Goal: Information Seeking & Learning: Learn about a topic

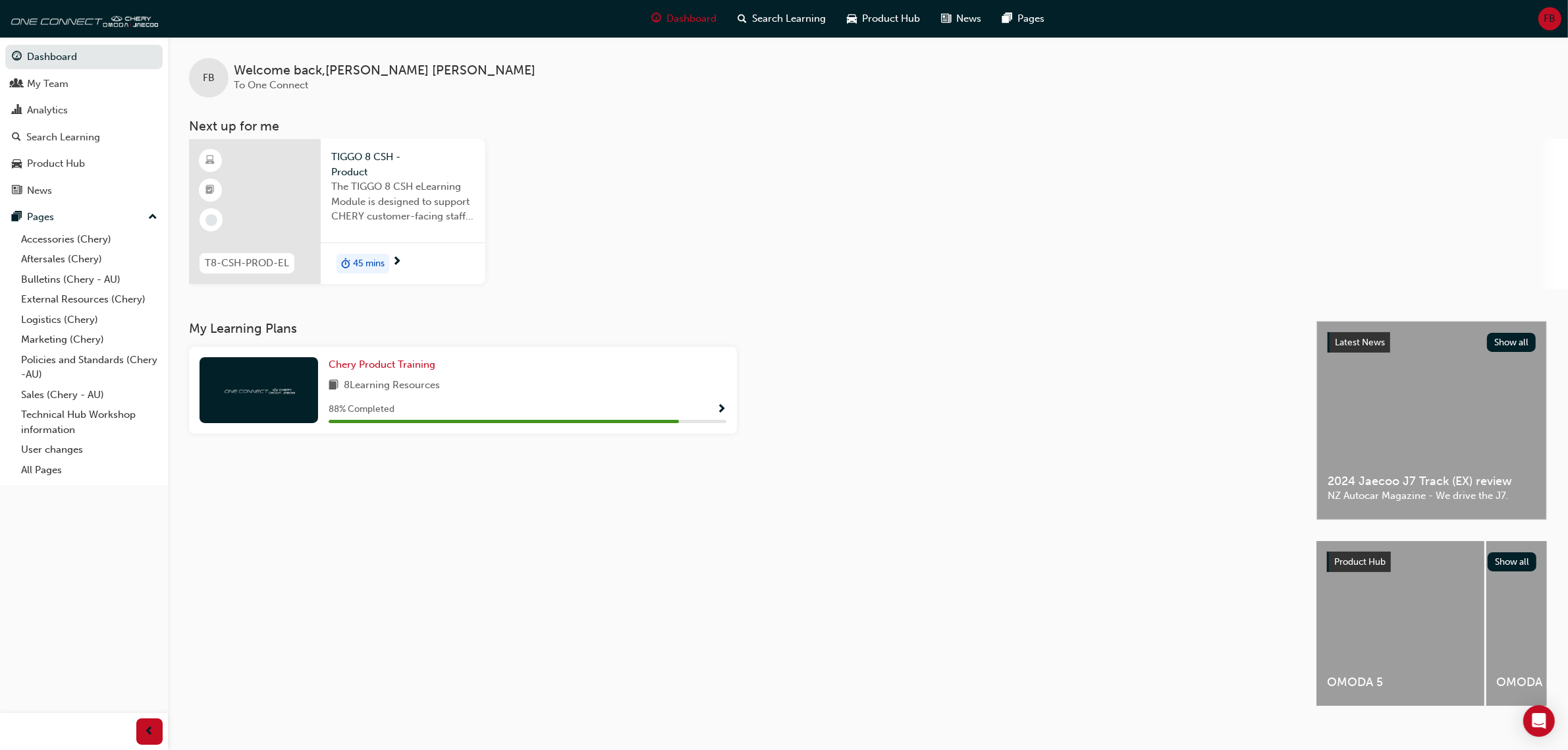
click at [380, 179] on span "The TIGGO 8 CSH eLearning Module is designed to support CHERY customer-facing s…" at bounding box center [403, 201] width 143 height 44
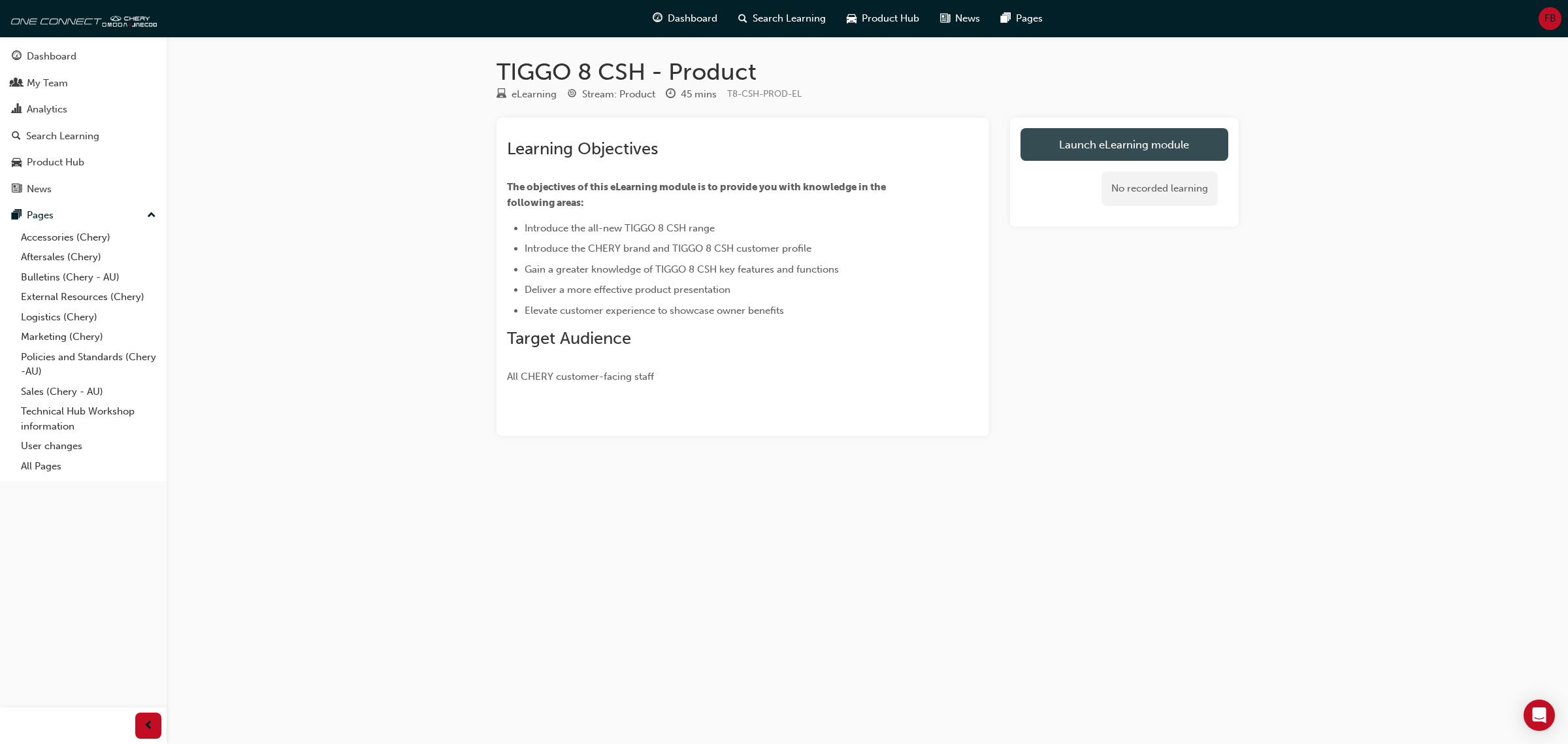
click at [1137, 149] on link "Launch eLearning module" at bounding box center [1124, 145] width 208 height 32
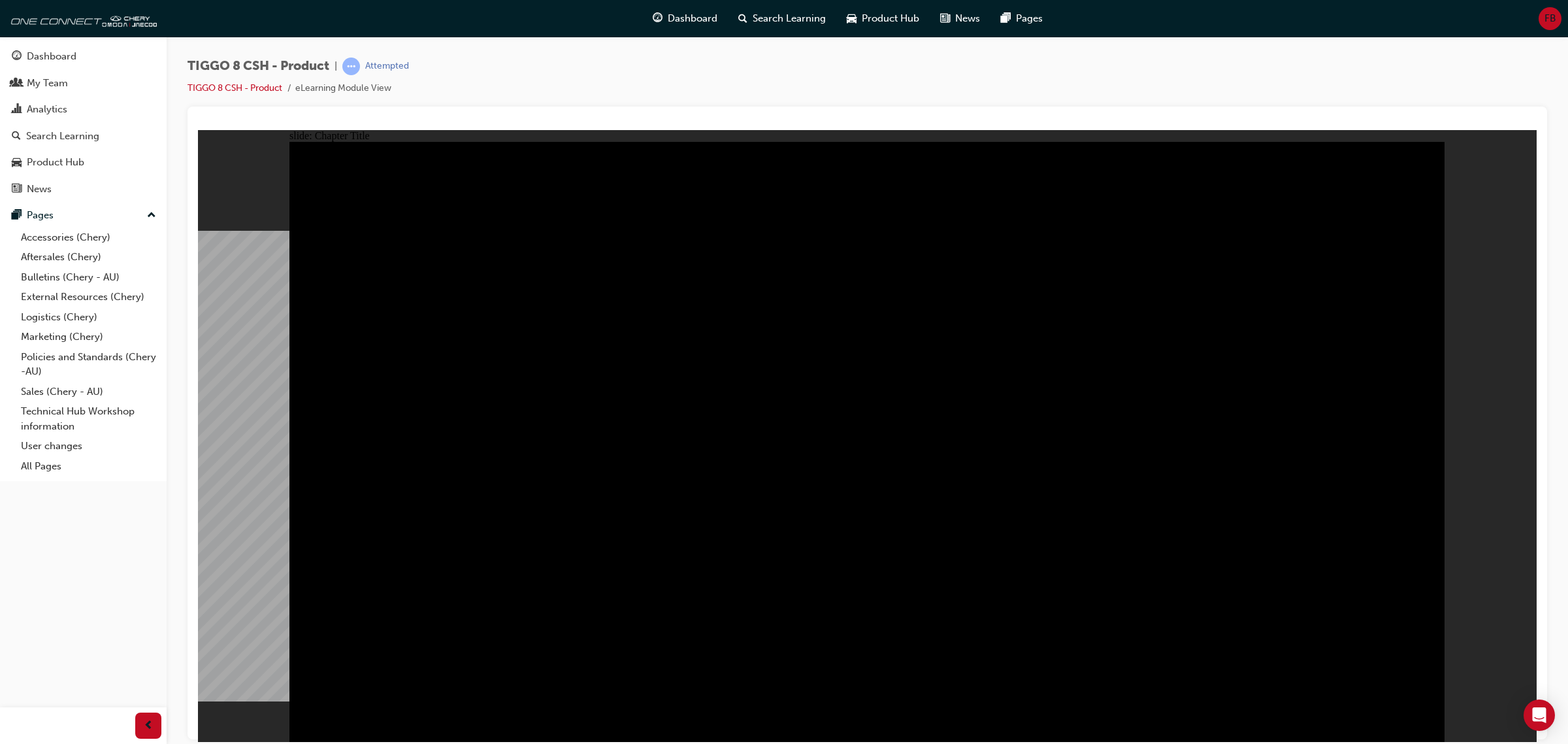
radio input "true"
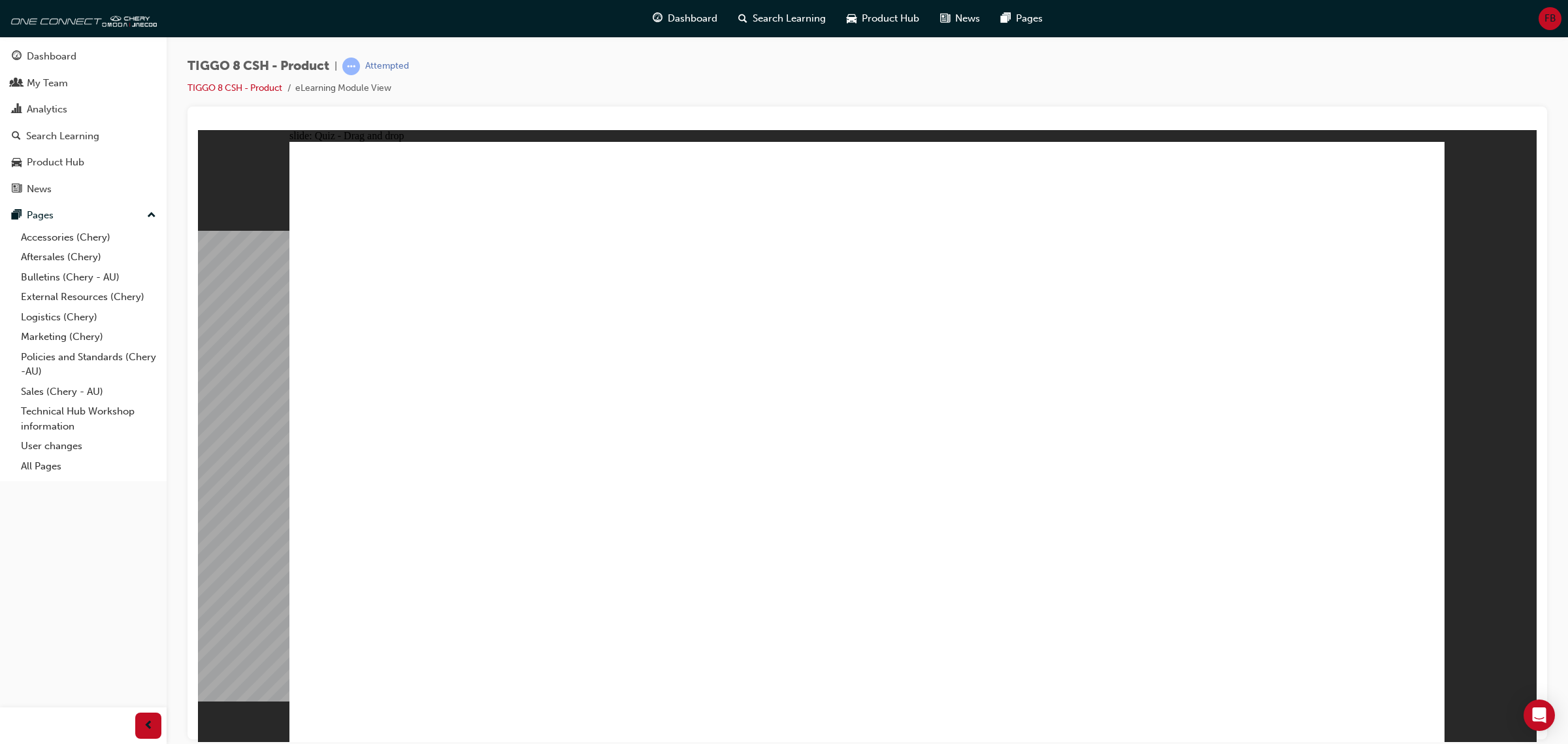
drag, startPoint x: 1263, startPoint y: 213, endPoint x: 406, endPoint y: 453, distance: 890.0
drag, startPoint x: 1116, startPoint y: 205, endPoint x: 736, endPoint y: 463, distance: 459.3
drag, startPoint x: 919, startPoint y: 319, endPoint x: 884, endPoint y: 457, distance: 142.4
drag, startPoint x: 812, startPoint y: 211, endPoint x: 1035, endPoint y: 453, distance: 329.1
drag, startPoint x: 1110, startPoint y: 316, endPoint x: 1283, endPoint y: 458, distance: 223.8
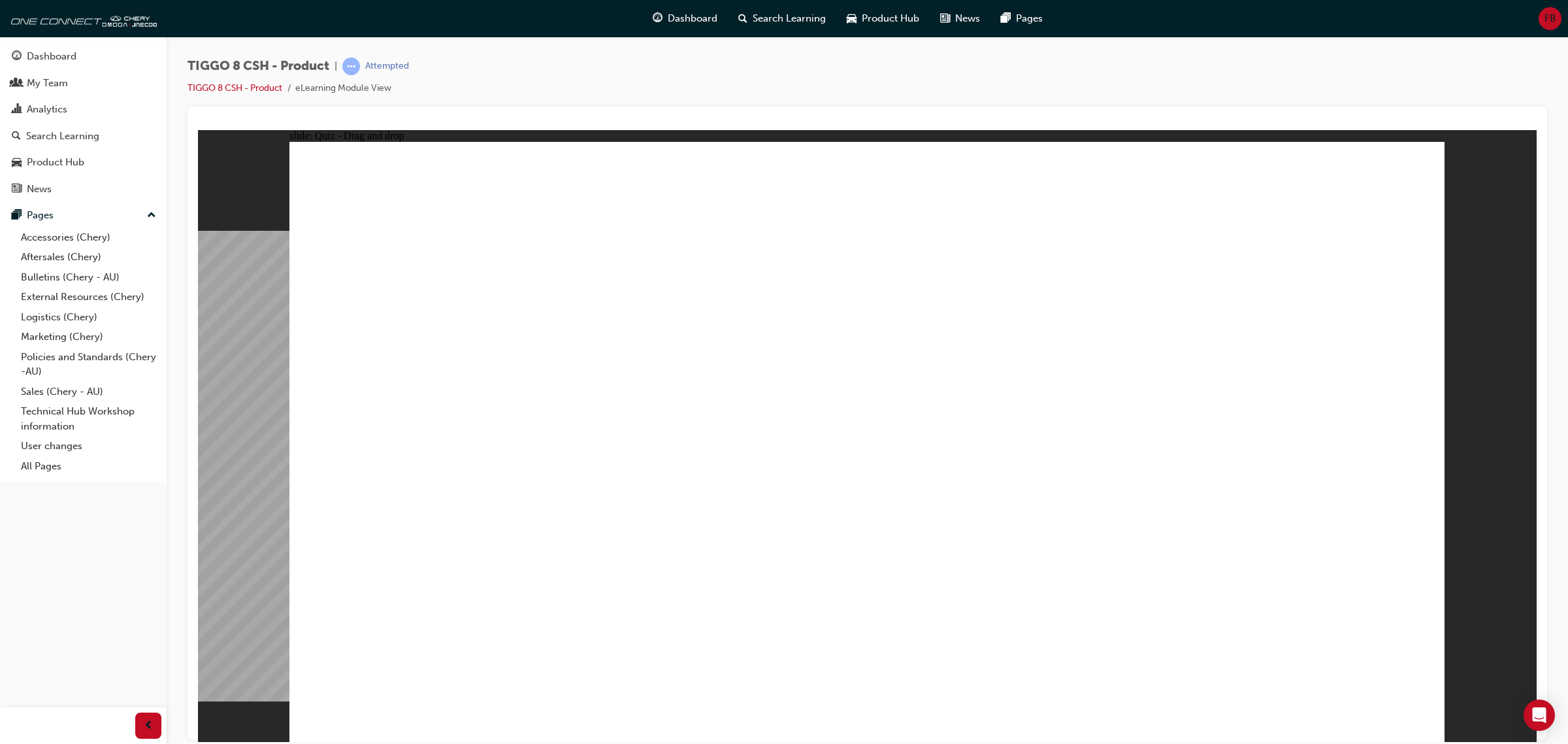
checkbox input "true"
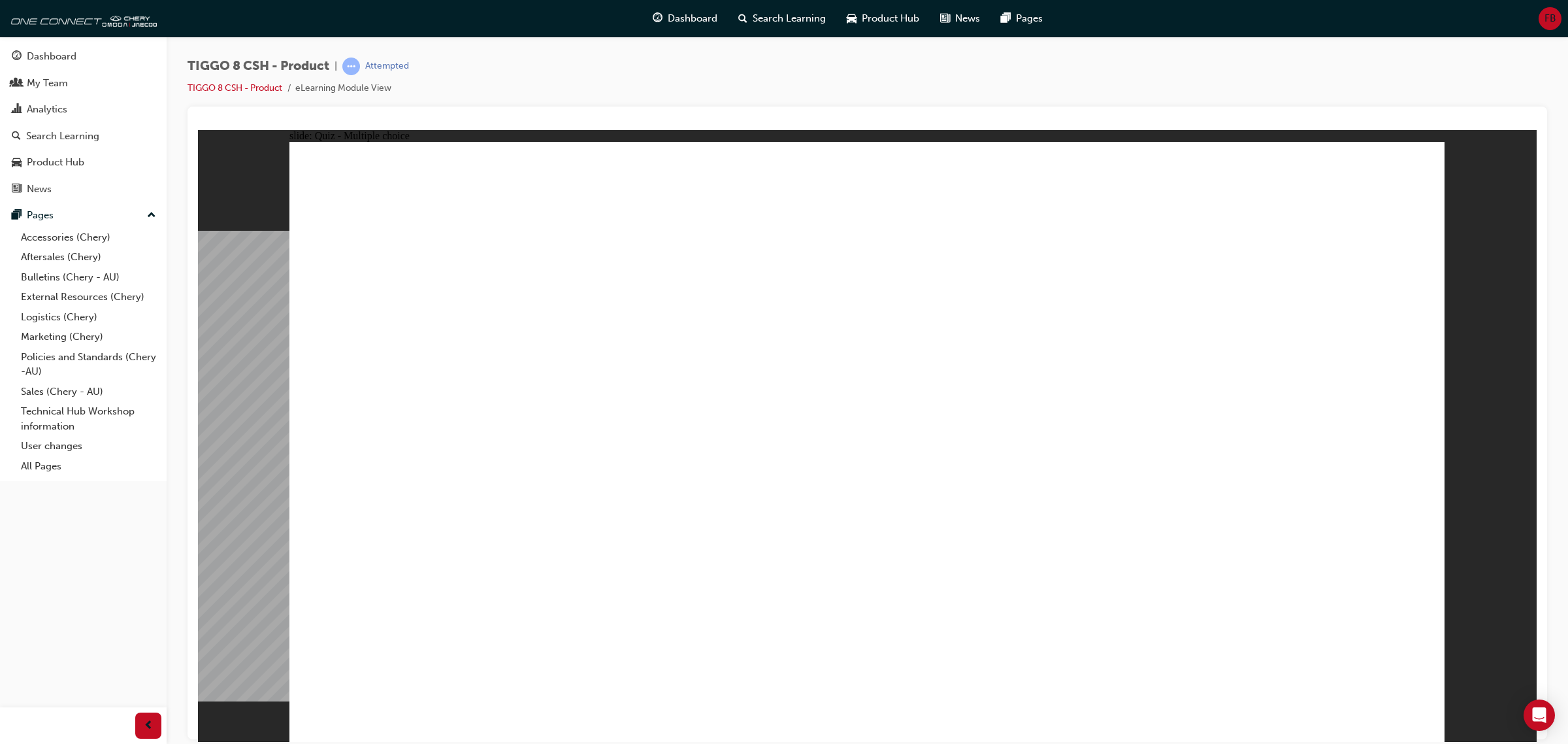
radio input "true"
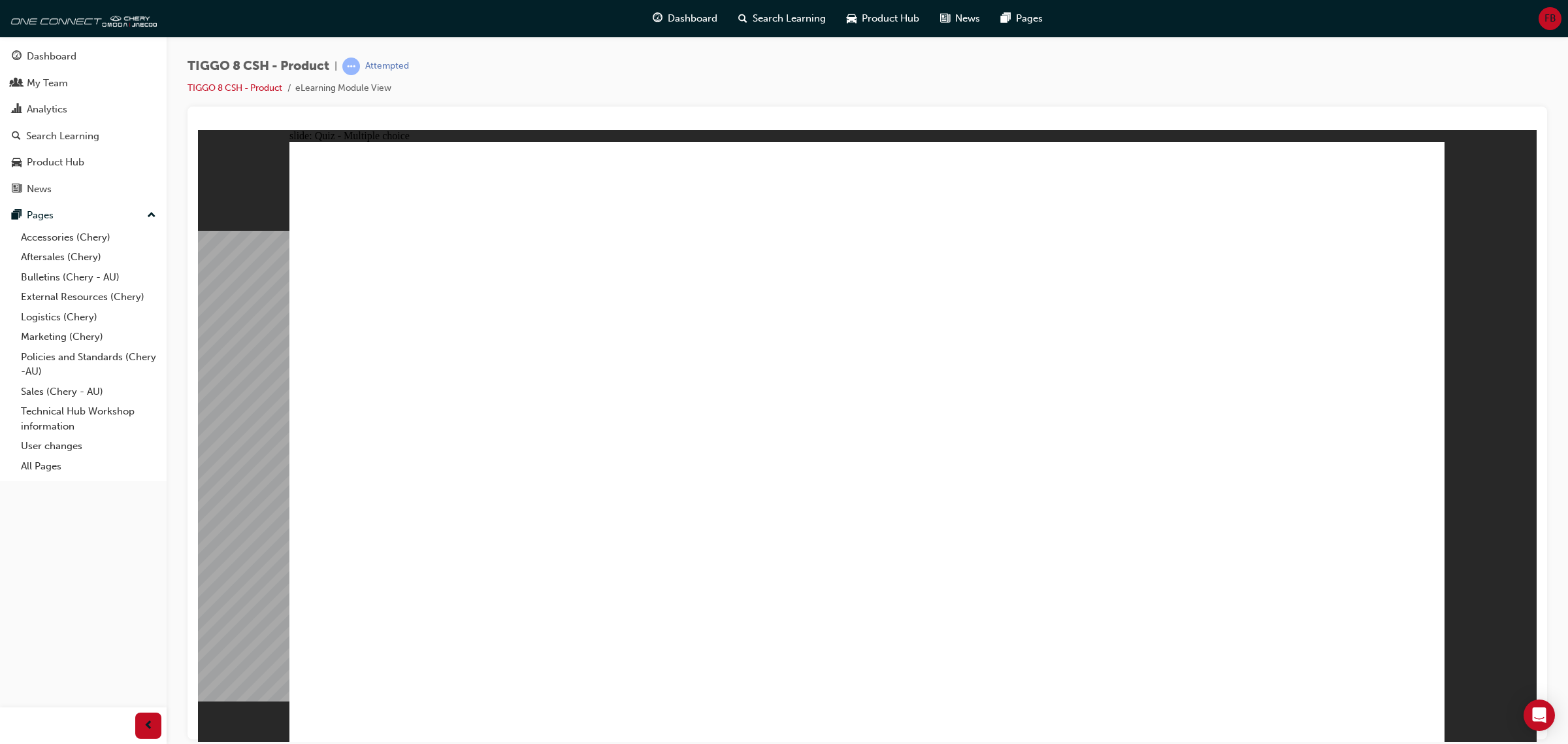
drag, startPoint x: 913, startPoint y: 561, endPoint x: 902, endPoint y: 549, distance: 16.3
drag, startPoint x: 847, startPoint y: 268, endPoint x: 932, endPoint y: 477, distance: 225.6
drag, startPoint x: 1063, startPoint y: 297, endPoint x: 1131, endPoint y: 490, distance: 204.6
drag, startPoint x: 1104, startPoint y: 259, endPoint x: 1057, endPoint y: 575, distance: 319.5
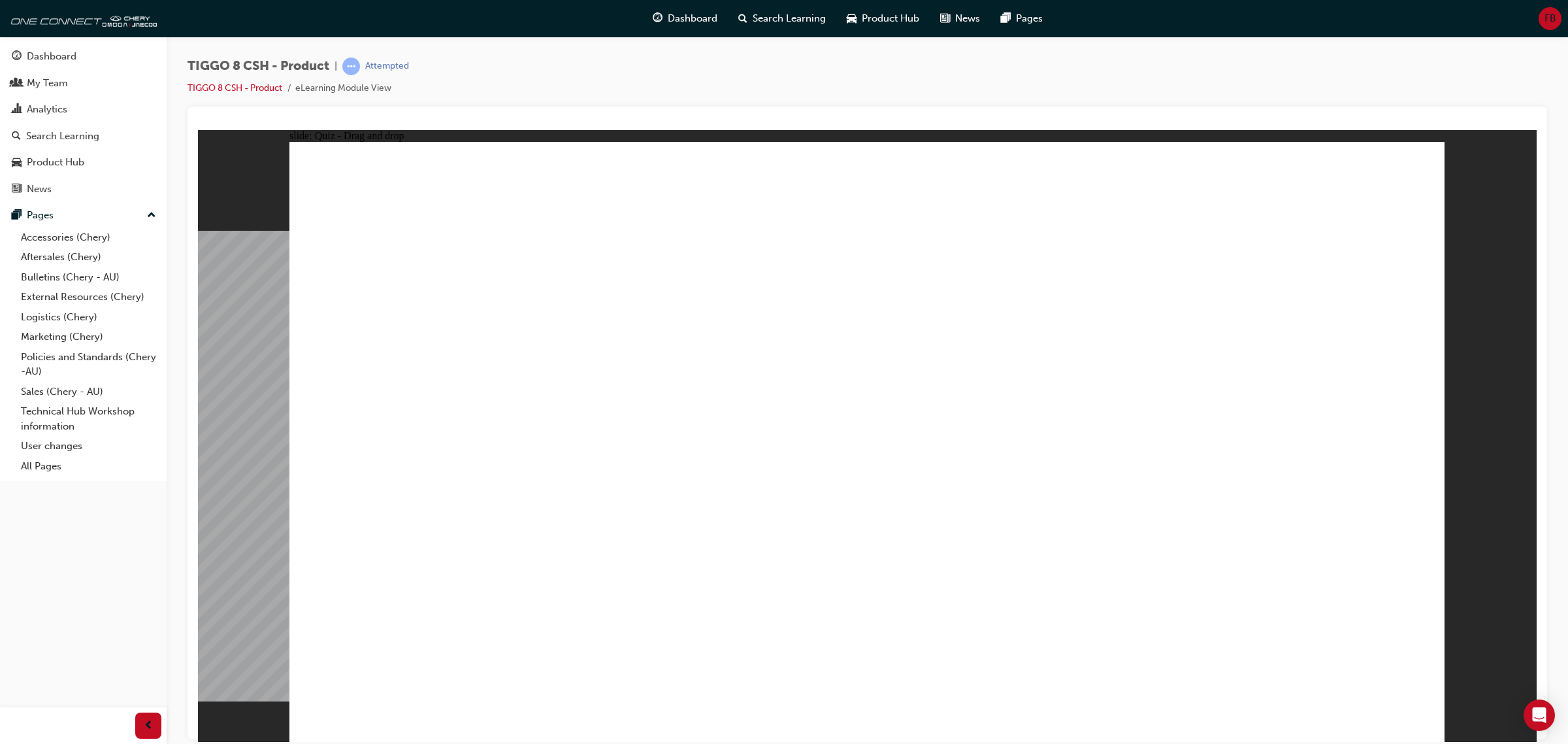
drag, startPoint x: 1066, startPoint y: 220, endPoint x: 1123, endPoint y: 517, distance: 302.4
drag, startPoint x: 905, startPoint y: 217, endPoint x: 949, endPoint y: 581, distance: 366.6
drag, startPoint x: 1360, startPoint y: 258, endPoint x: 1181, endPoint y: 542, distance: 335.7
drag, startPoint x: 1250, startPoint y: 209, endPoint x: 1023, endPoint y: 588, distance: 441.8
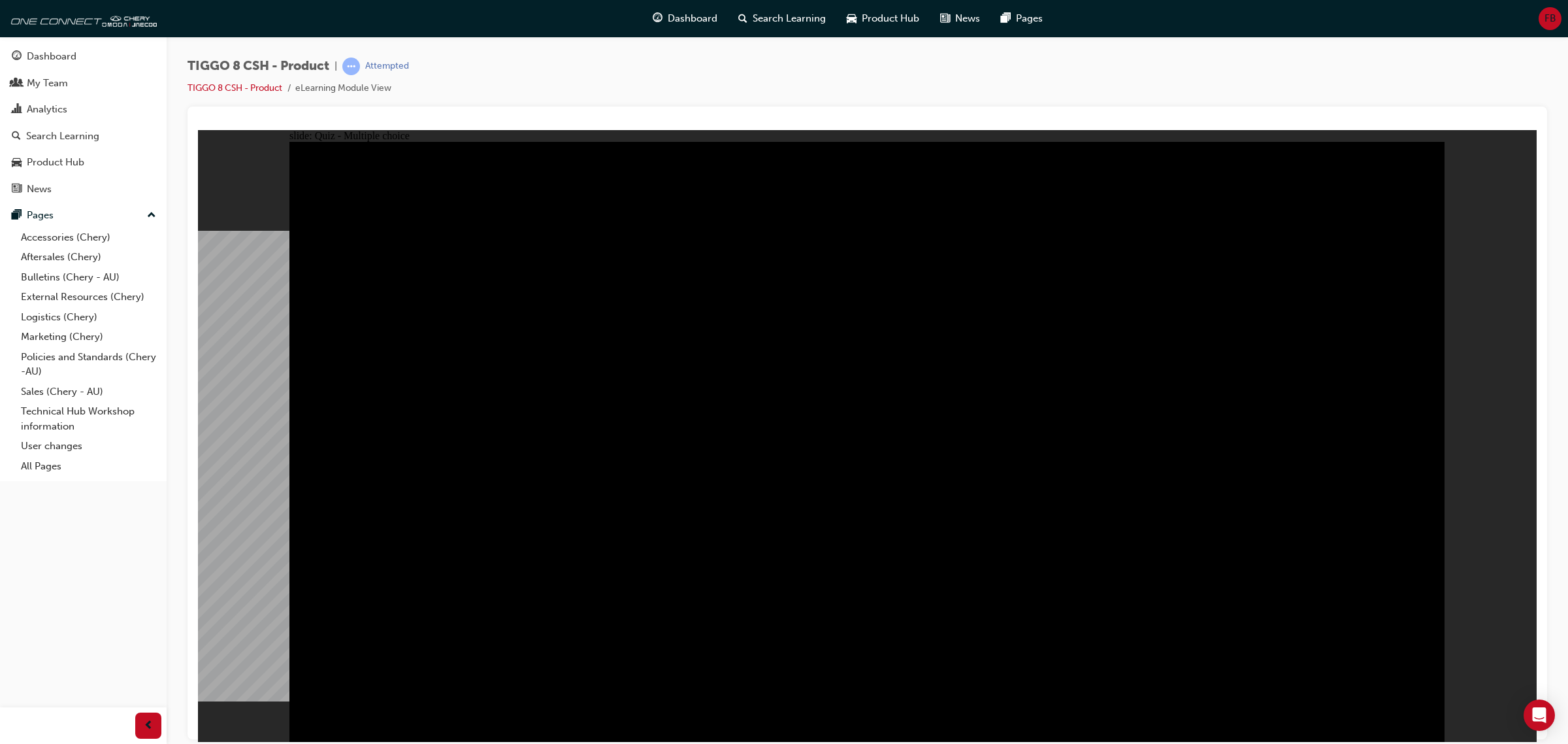
radio input "true"
drag, startPoint x: 895, startPoint y: 555, endPoint x: 857, endPoint y: 539, distance: 41.2
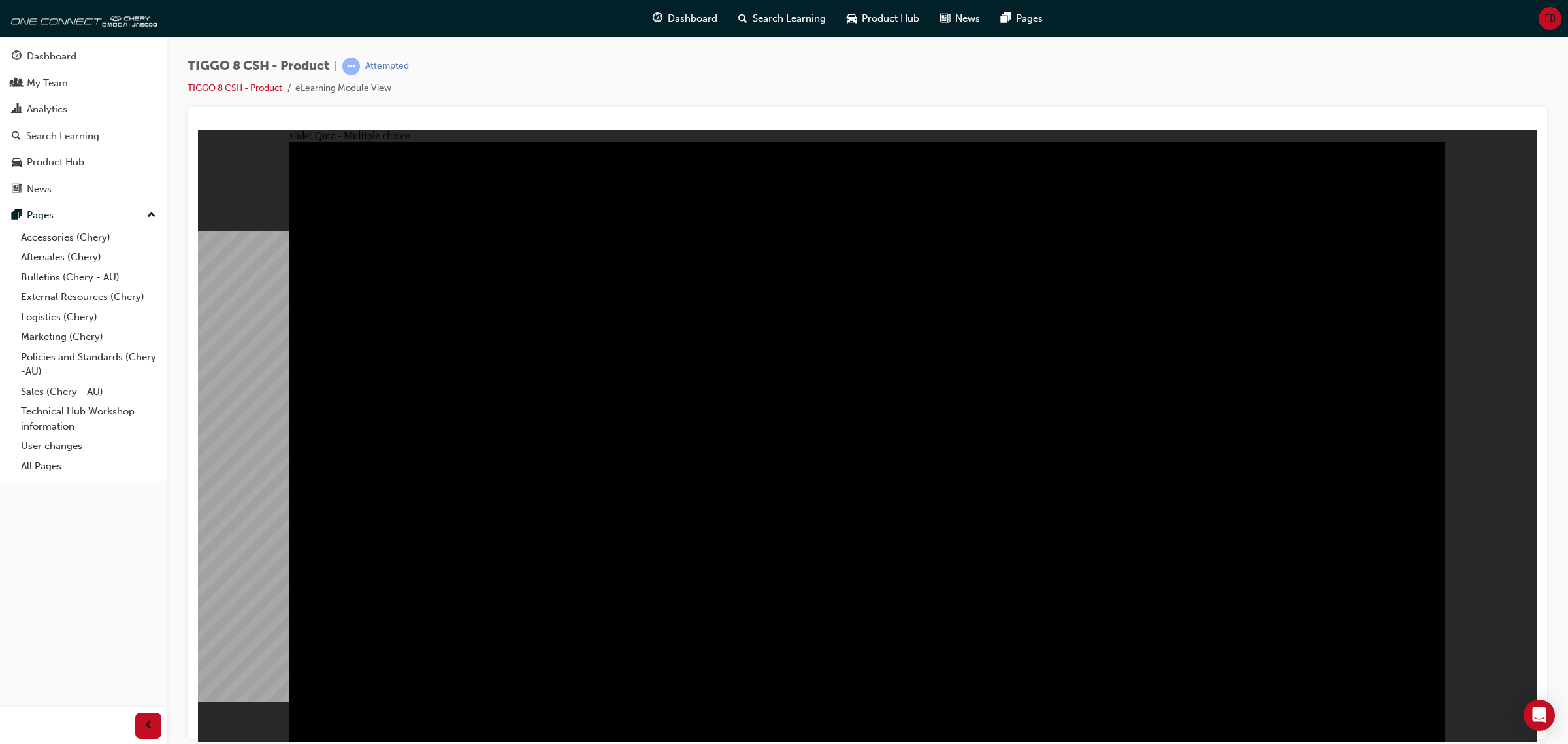
radio input "true"
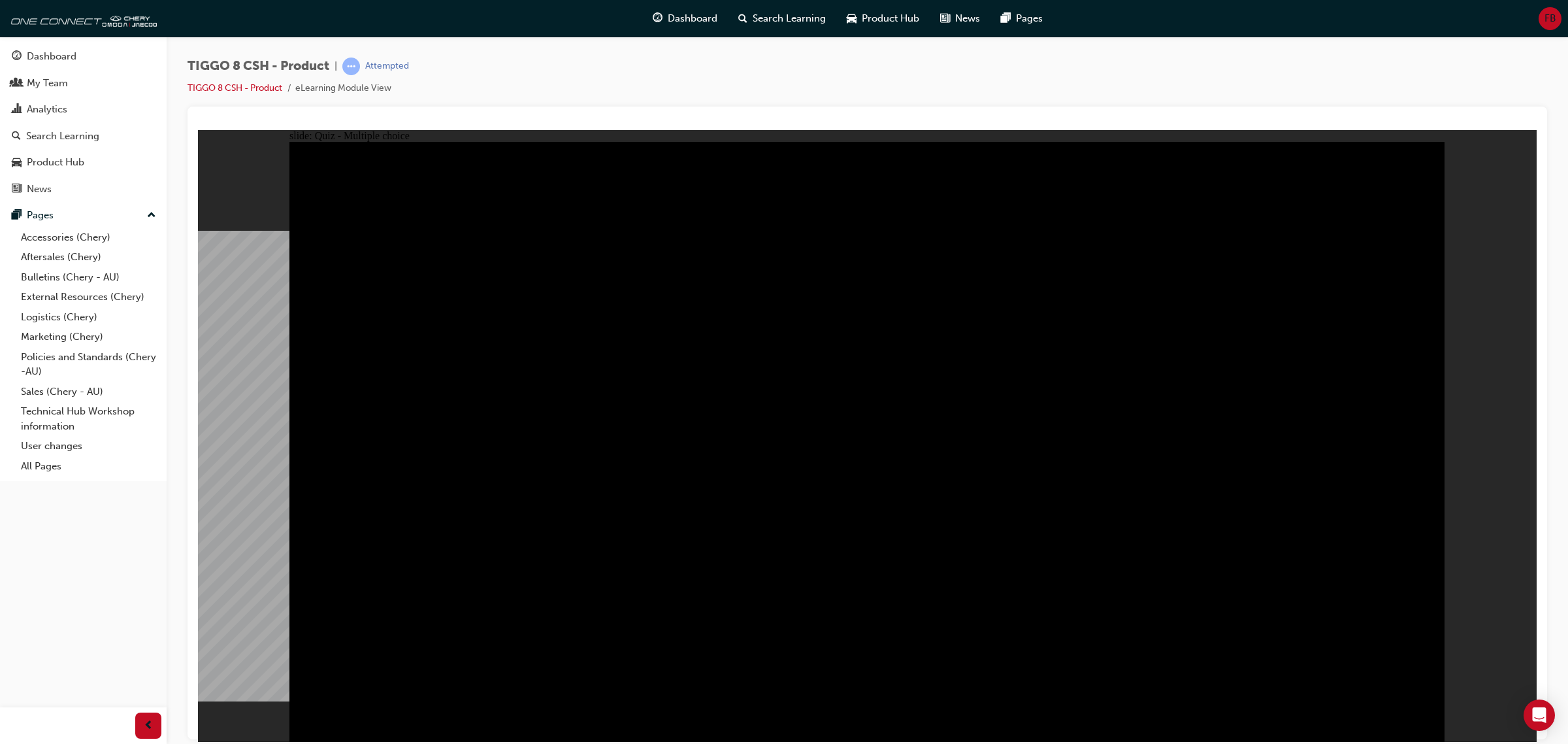
radio input "true"
drag, startPoint x: 910, startPoint y: 563, endPoint x: 908, endPoint y: 555, distance: 8.2
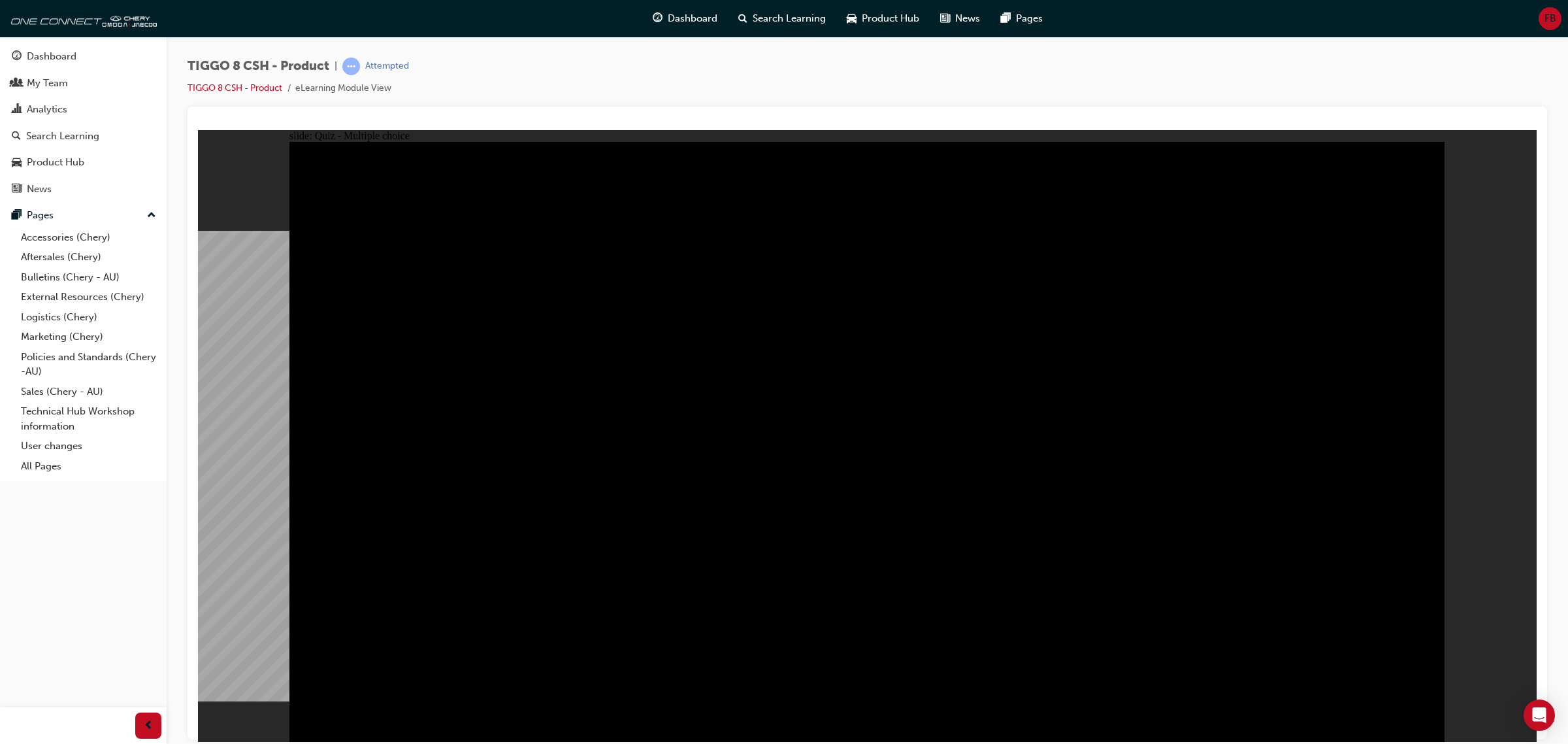
checkbox input "true"
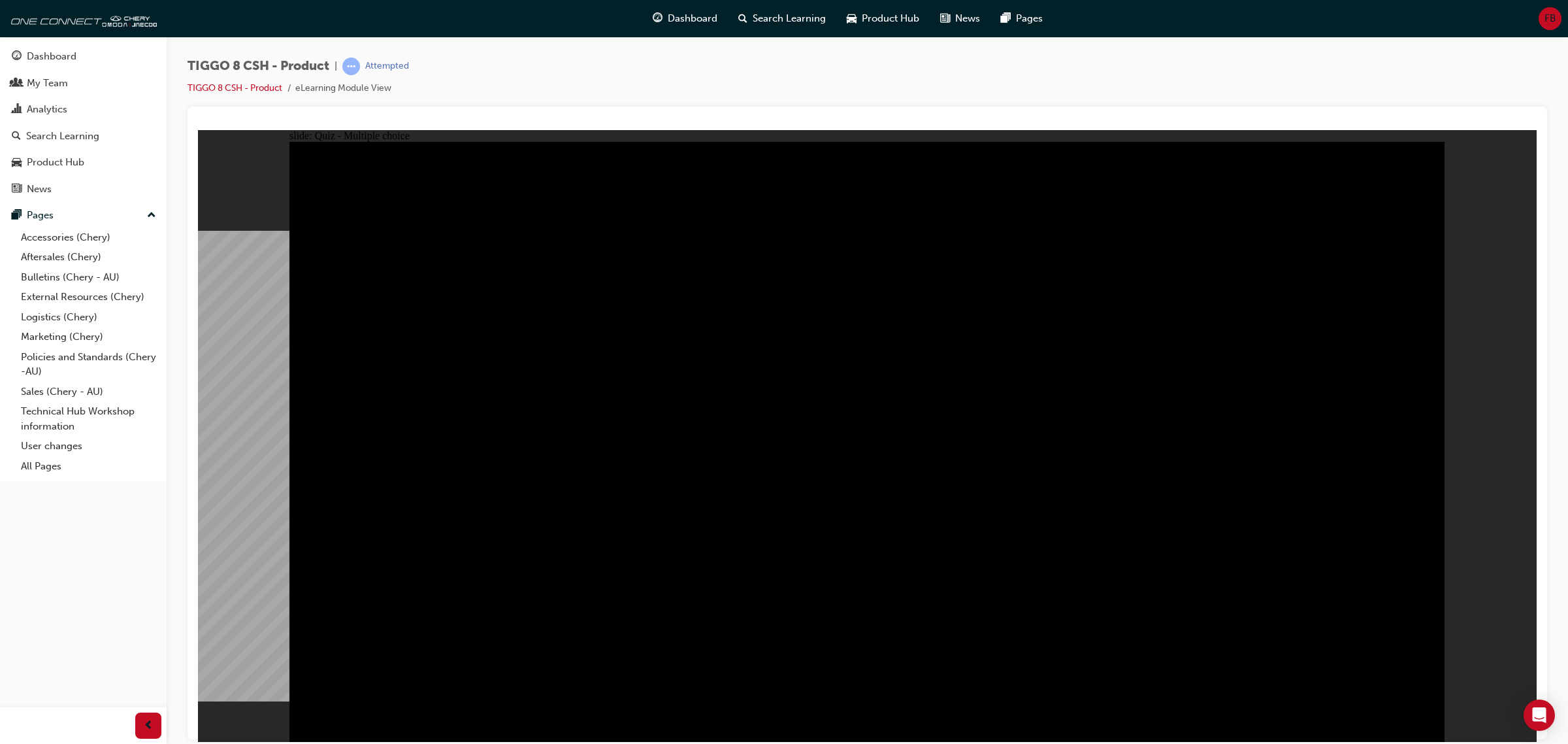
checkbox input "true"
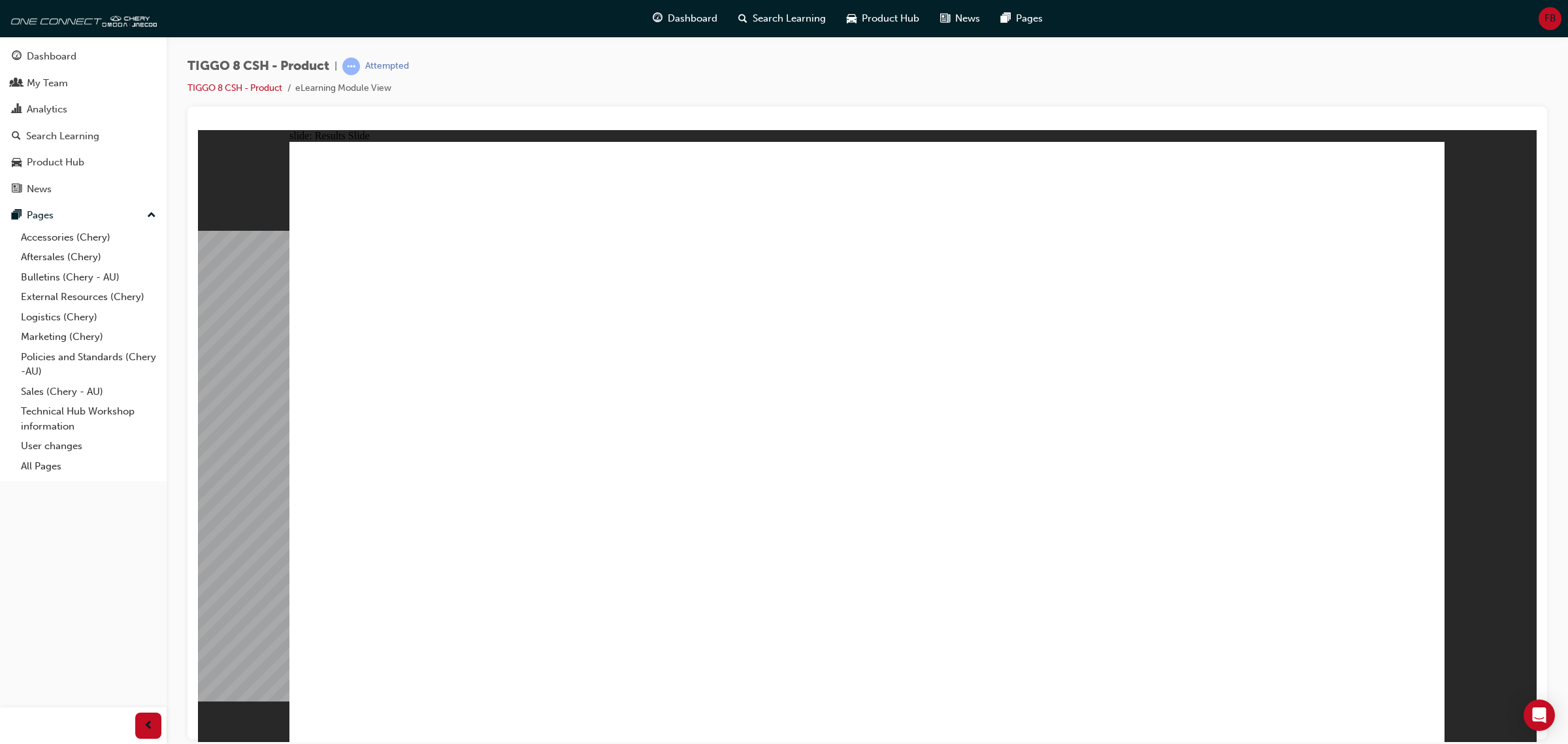
drag, startPoint x: 490, startPoint y: 614, endPoint x: 286, endPoint y: 575, distance: 207.7
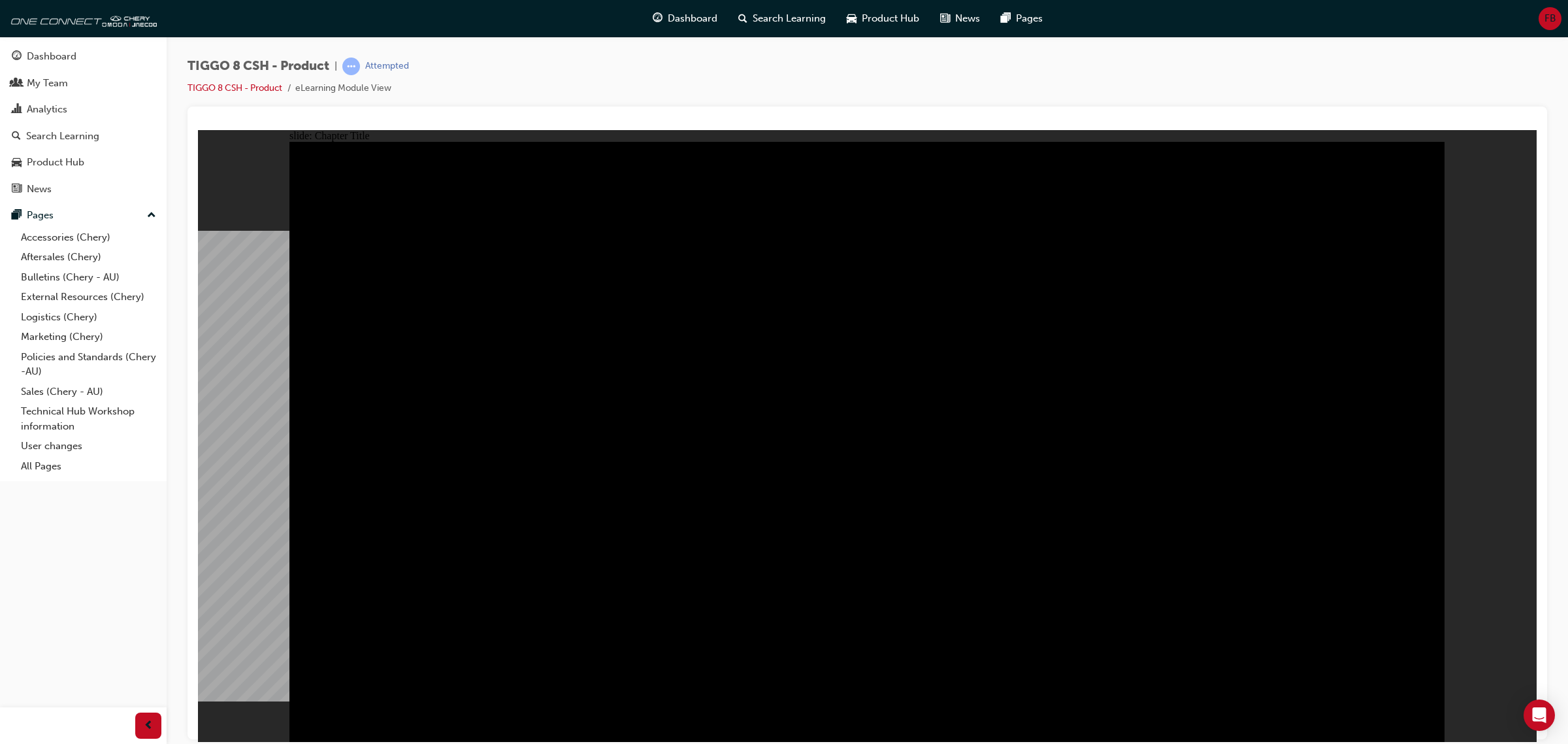
radio input "true"
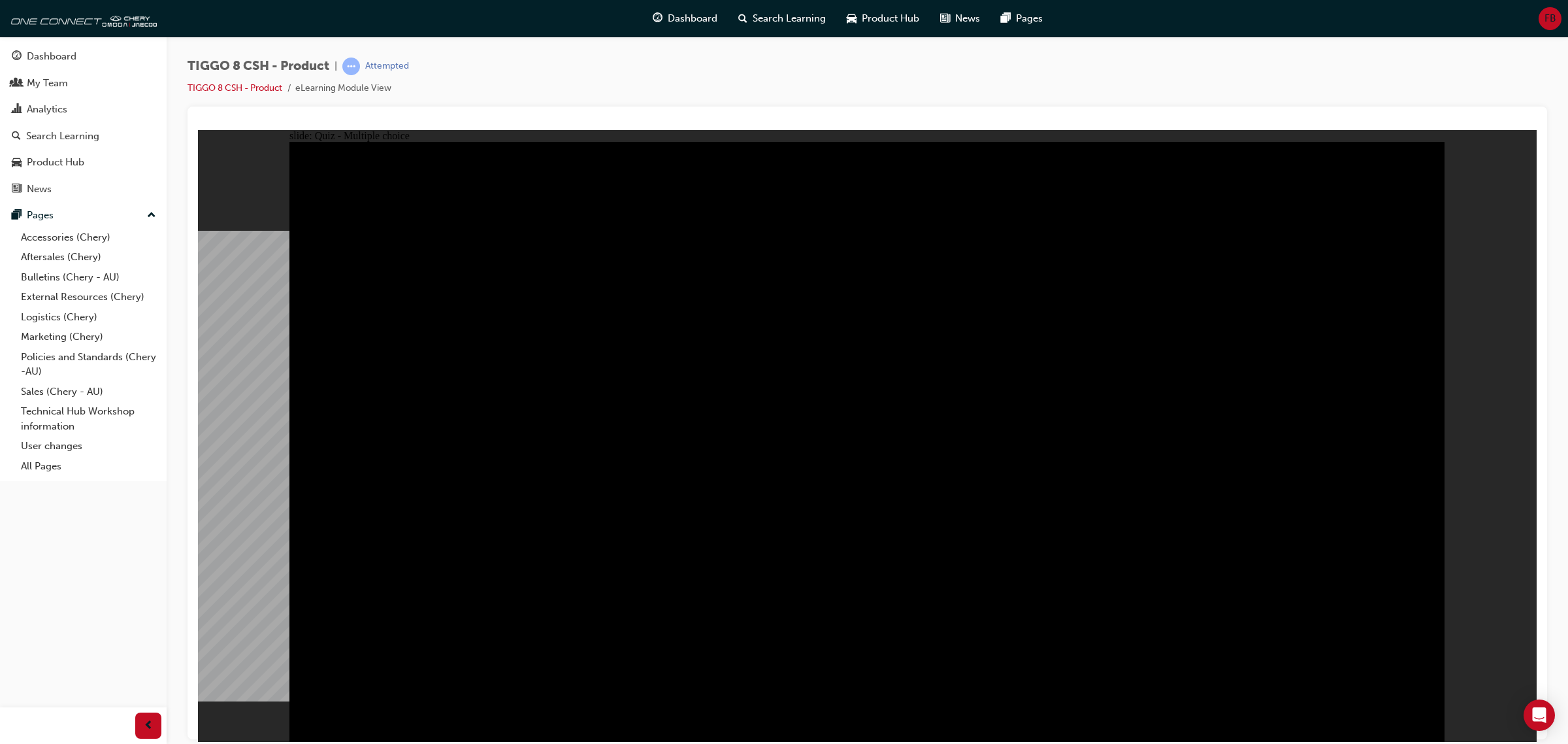
drag, startPoint x: 910, startPoint y: 546, endPoint x: 864, endPoint y: 534, distance: 47.5
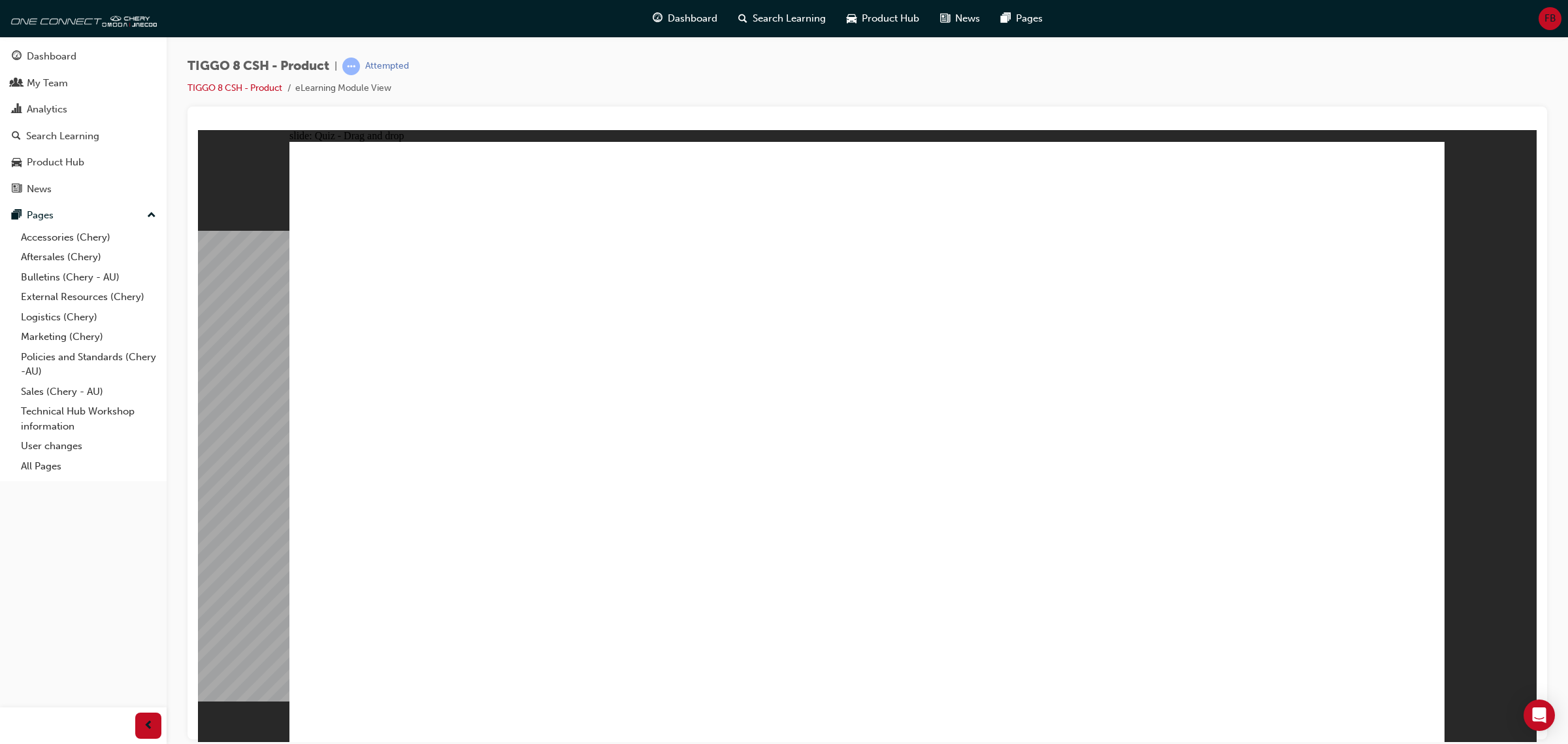
drag, startPoint x: 1250, startPoint y: 213, endPoint x: 403, endPoint y: 448, distance: 879.0
drag, startPoint x: 1107, startPoint y: 202, endPoint x: 719, endPoint y: 448, distance: 459.4
drag, startPoint x: 908, startPoint y: 308, endPoint x: 858, endPoint y: 437, distance: 138.4
drag, startPoint x: 843, startPoint y: 214, endPoint x: 1066, endPoint y: 467, distance: 337.3
drag, startPoint x: 1157, startPoint y: 336, endPoint x: 1314, endPoint y: 500, distance: 227.0
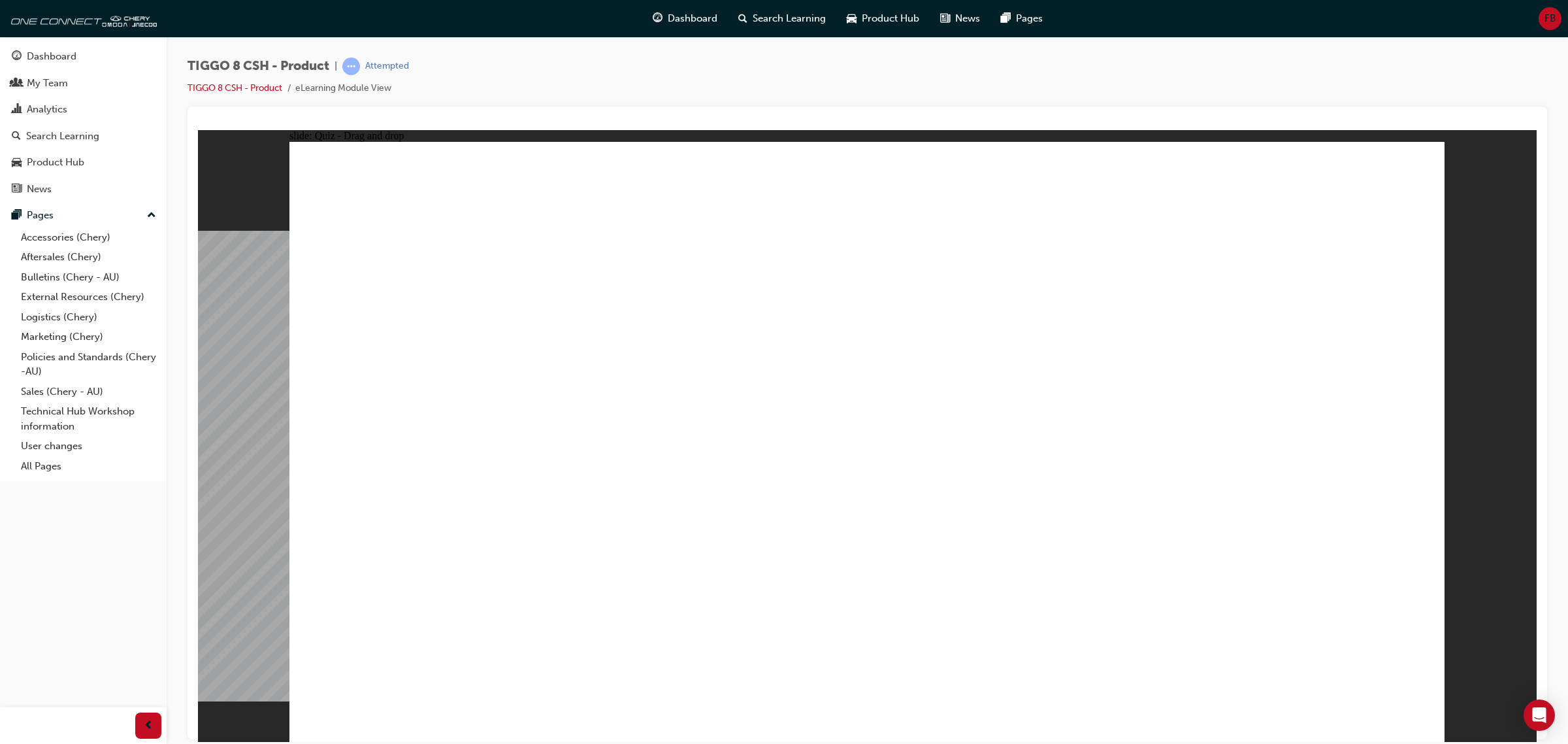
checkbox input "true"
drag, startPoint x: 713, startPoint y: 550, endPoint x: 702, endPoint y: 538, distance: 16.3
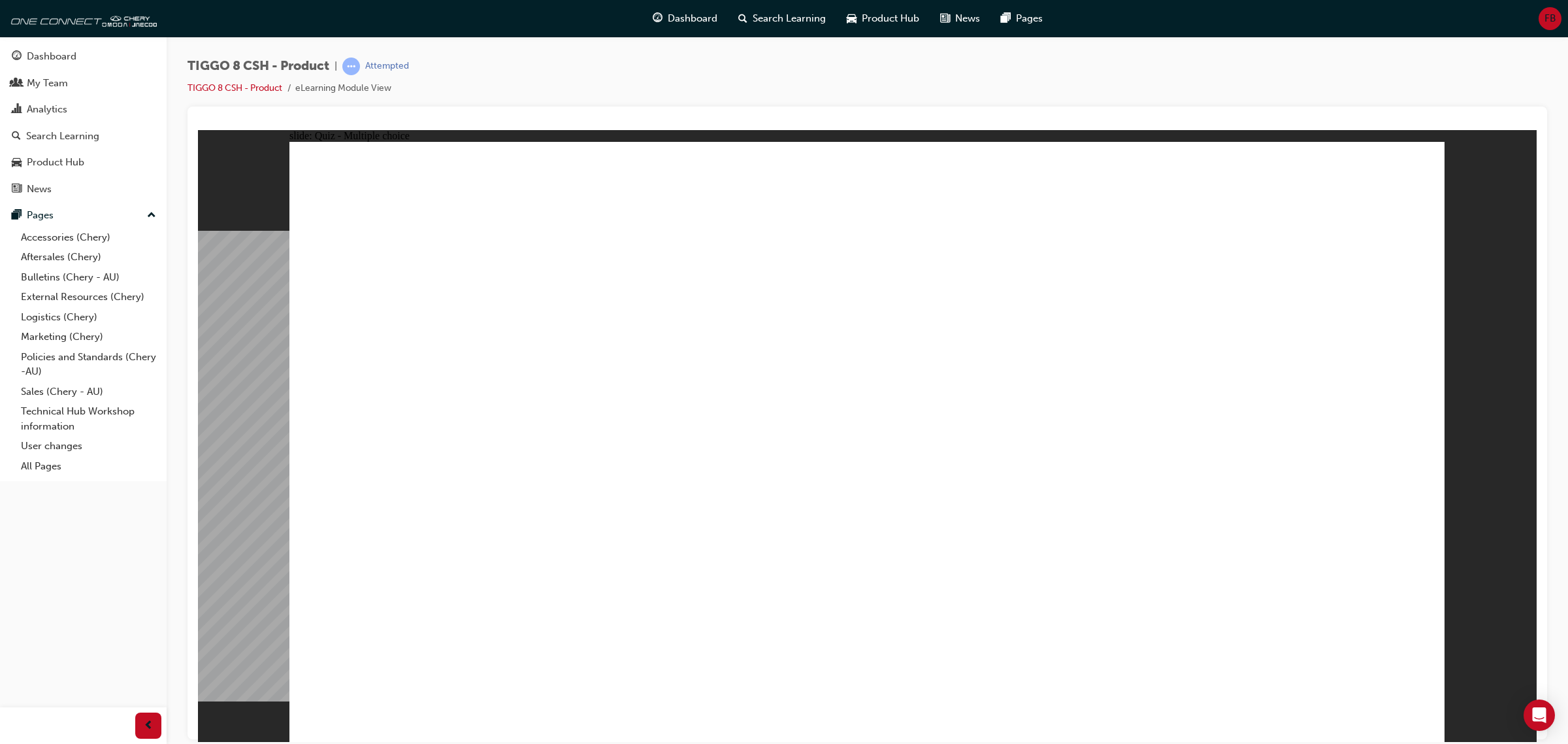
radio input "true"
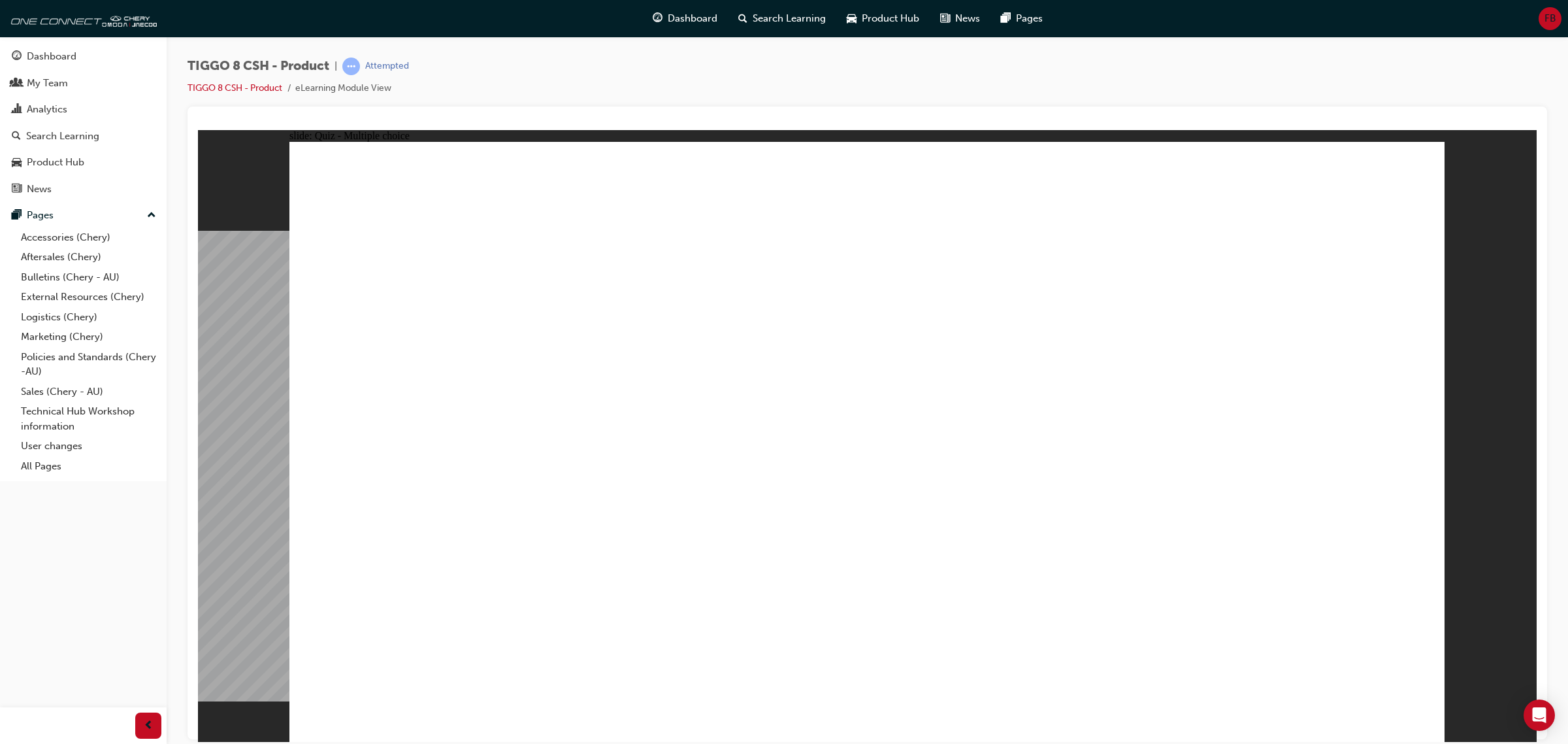
drag, startPoint x: 903, startPoint y: 261, endPoint x: 990, endPoint y: 542, distance: 294.2
drag, startPoint x: 1099, startPoint y: 300, endPoint x: 1144, endPoint y: 538, distance: 242.2
drag, startPoint x: 1088, startPoint y: 247, endPoint x: 947, endPoint y: 530, distance: 316.2
drag, startPoint x: 1056, startPoint y: 217, endPoint x: 1099, endPoint y: 546, distance: 331.8
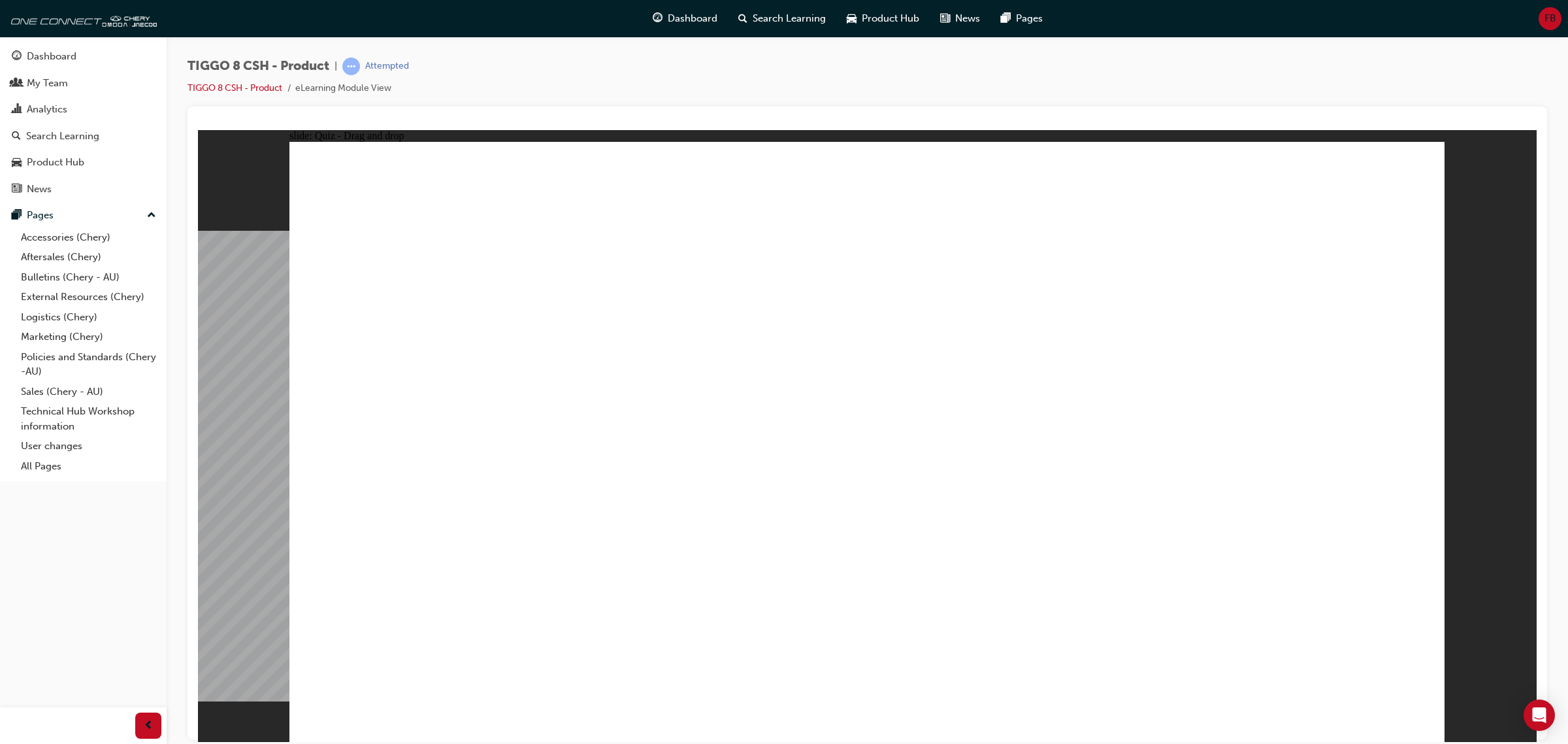
drag, startPoint x: 1261, startPoint y: 261, endPoint x: 1056, endPoint y: 559, distance: 361.7
drag, startPoint x: 923, startPoint y: 218, endPoint x: 1103, endPoint y: 568, distance: 393.6
drag, startPoint x: 1291, startPoint y: 214, endPoint x: 1031, endPoint y: 601, distance: 466.2
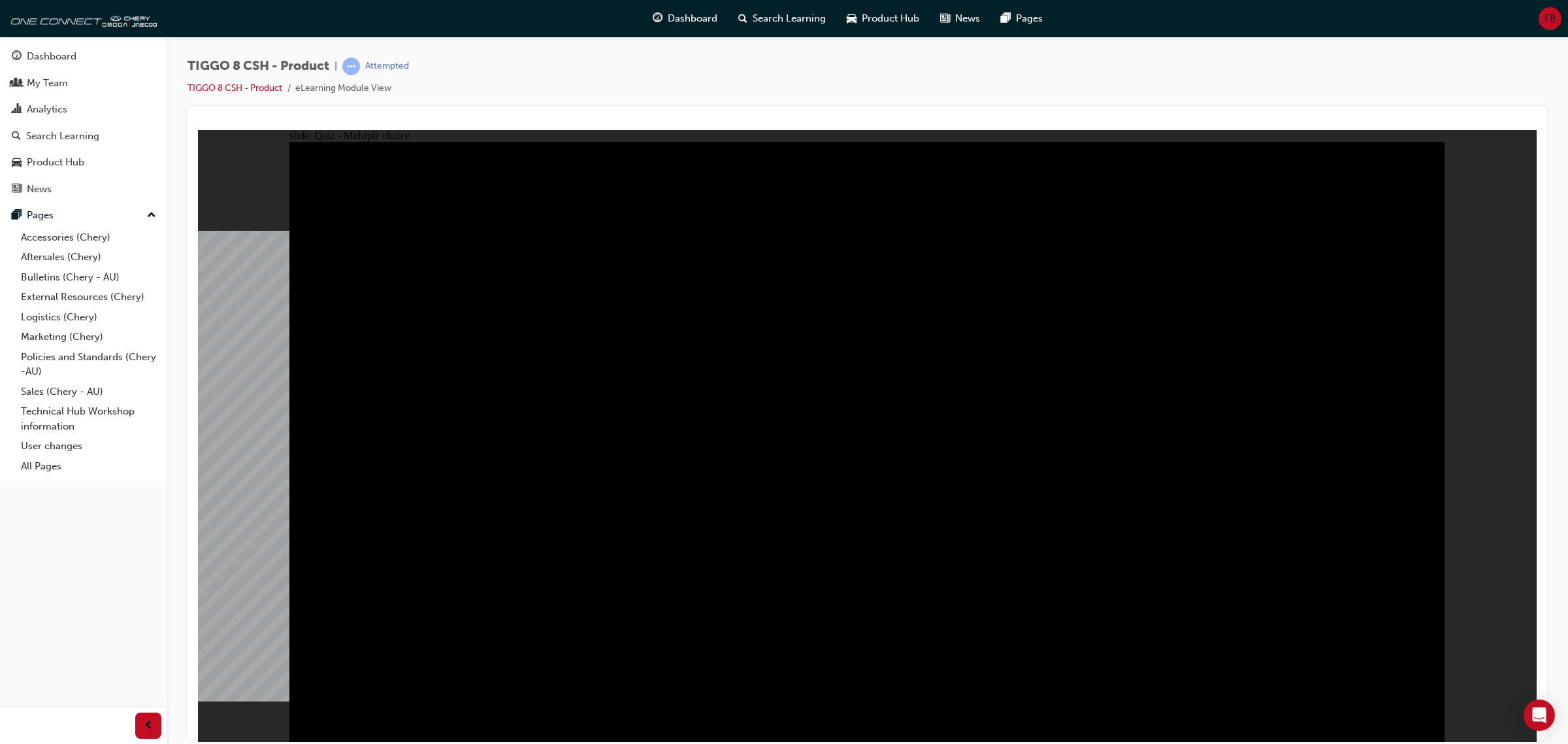
radio input "true"
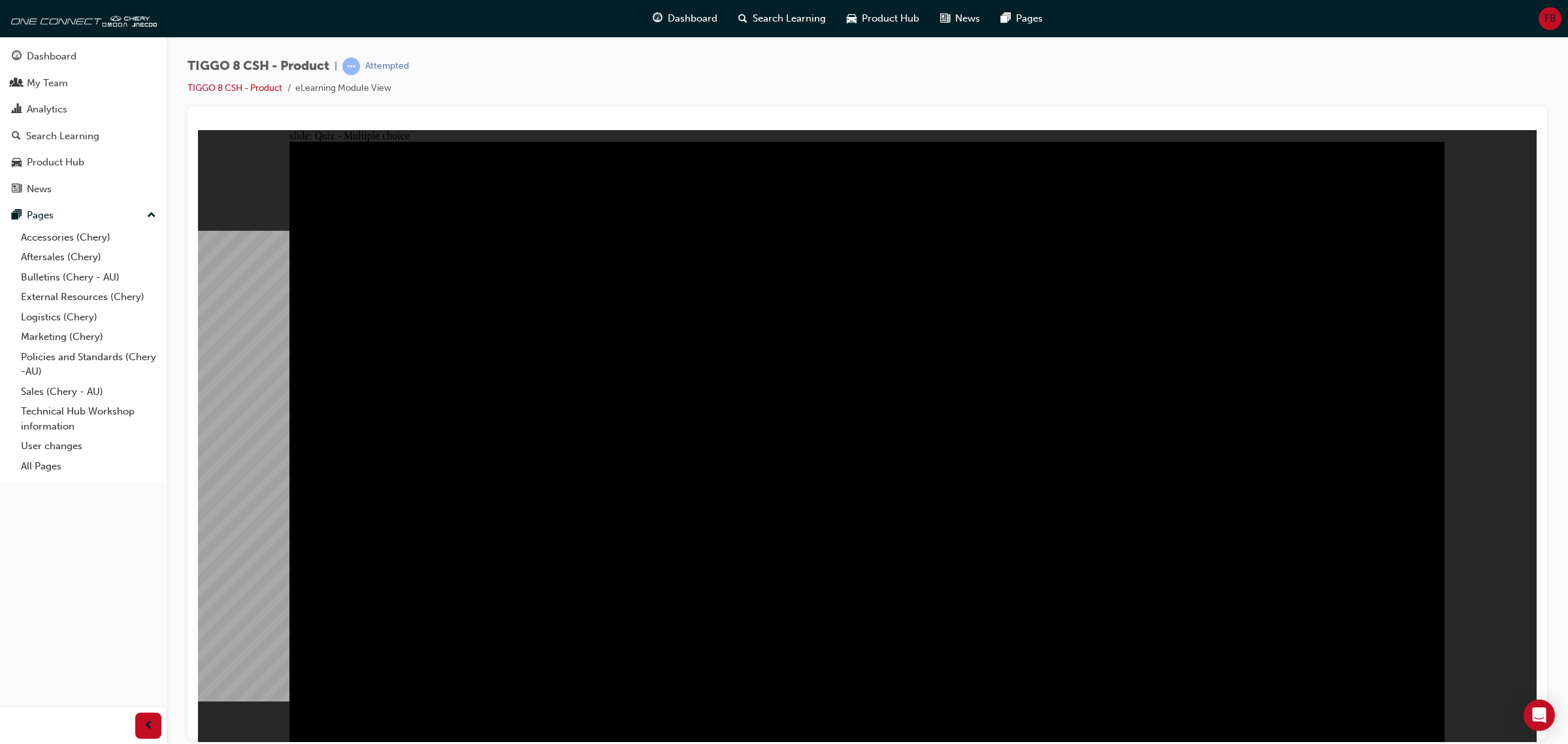
radio input "true"
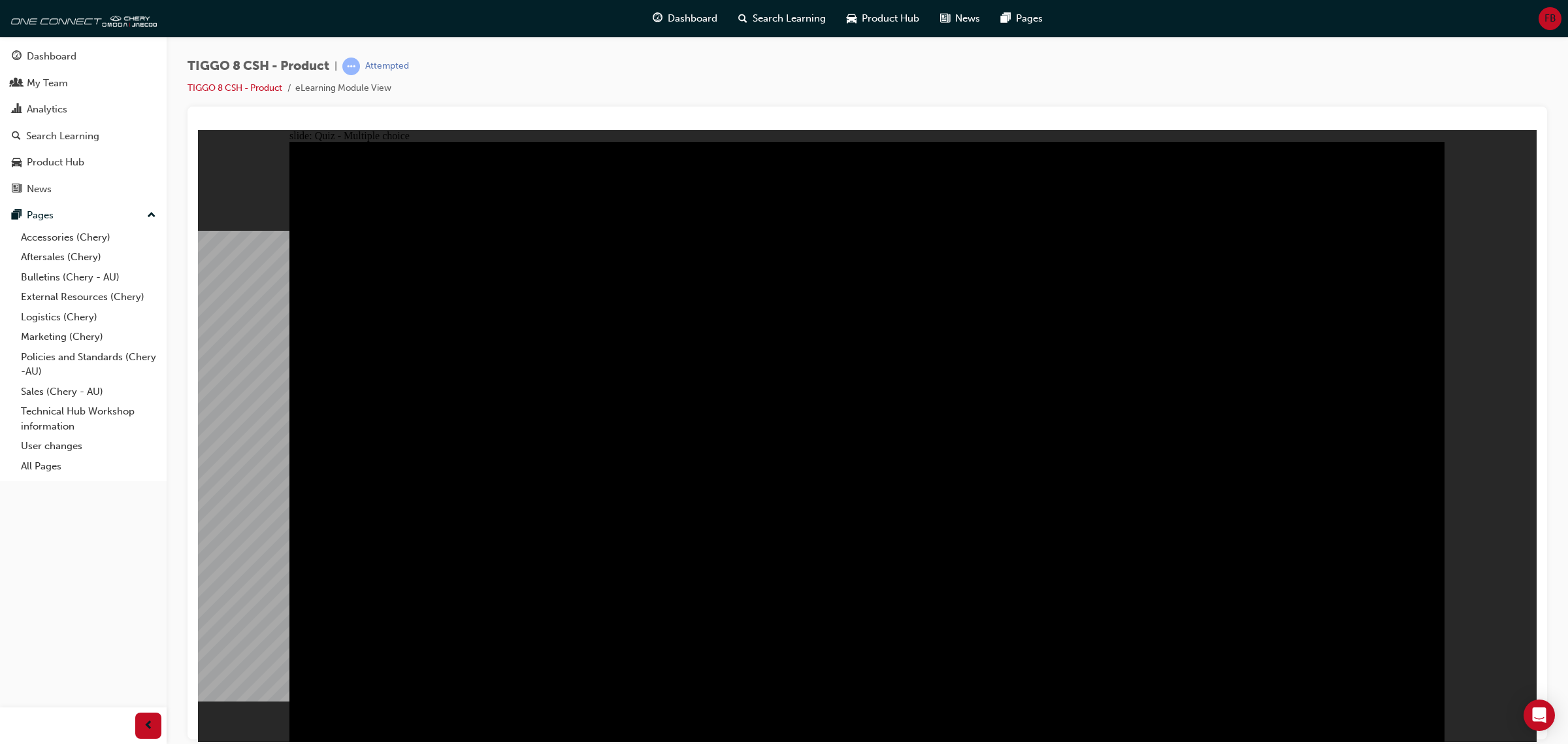
checkbox input "true"
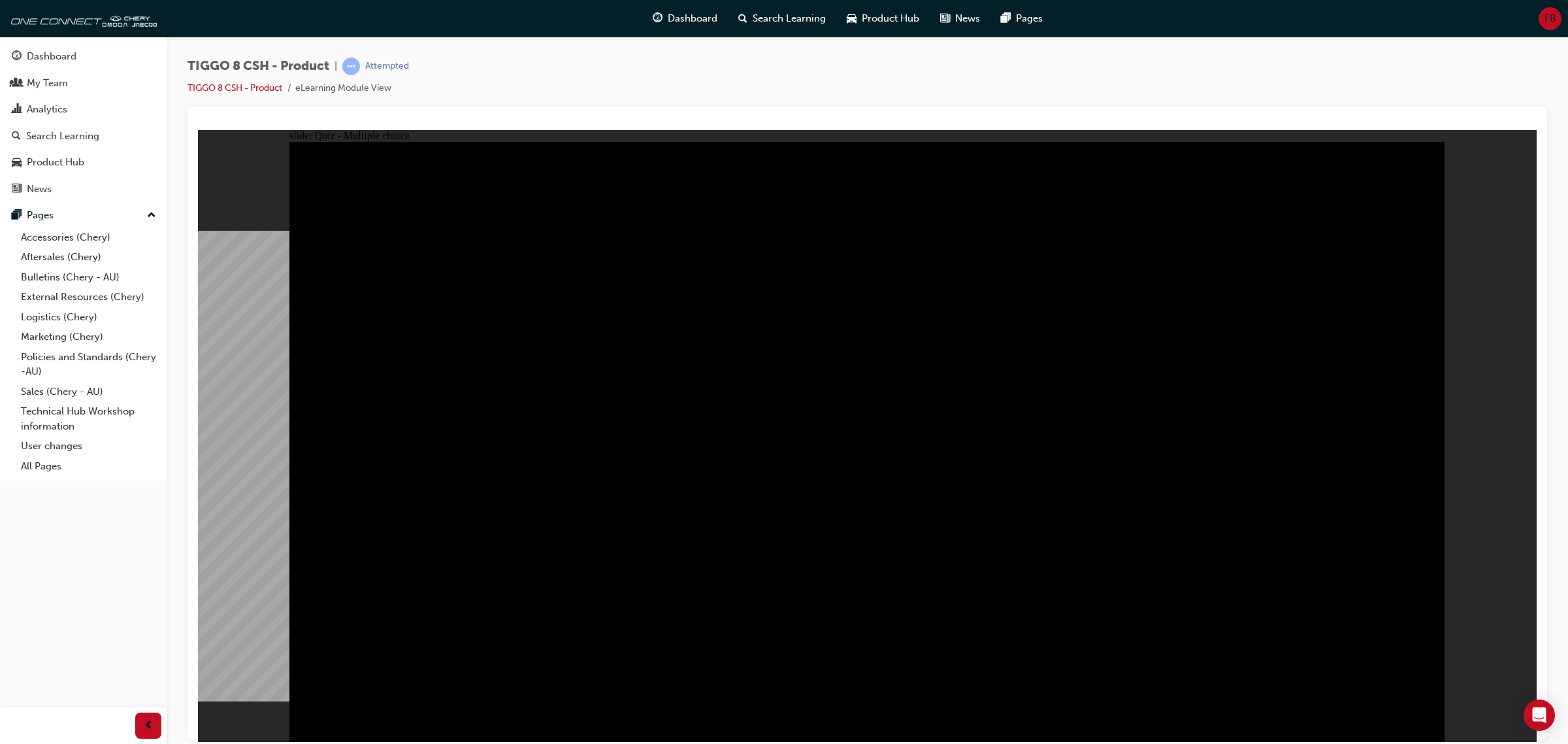
checkbox input "true"
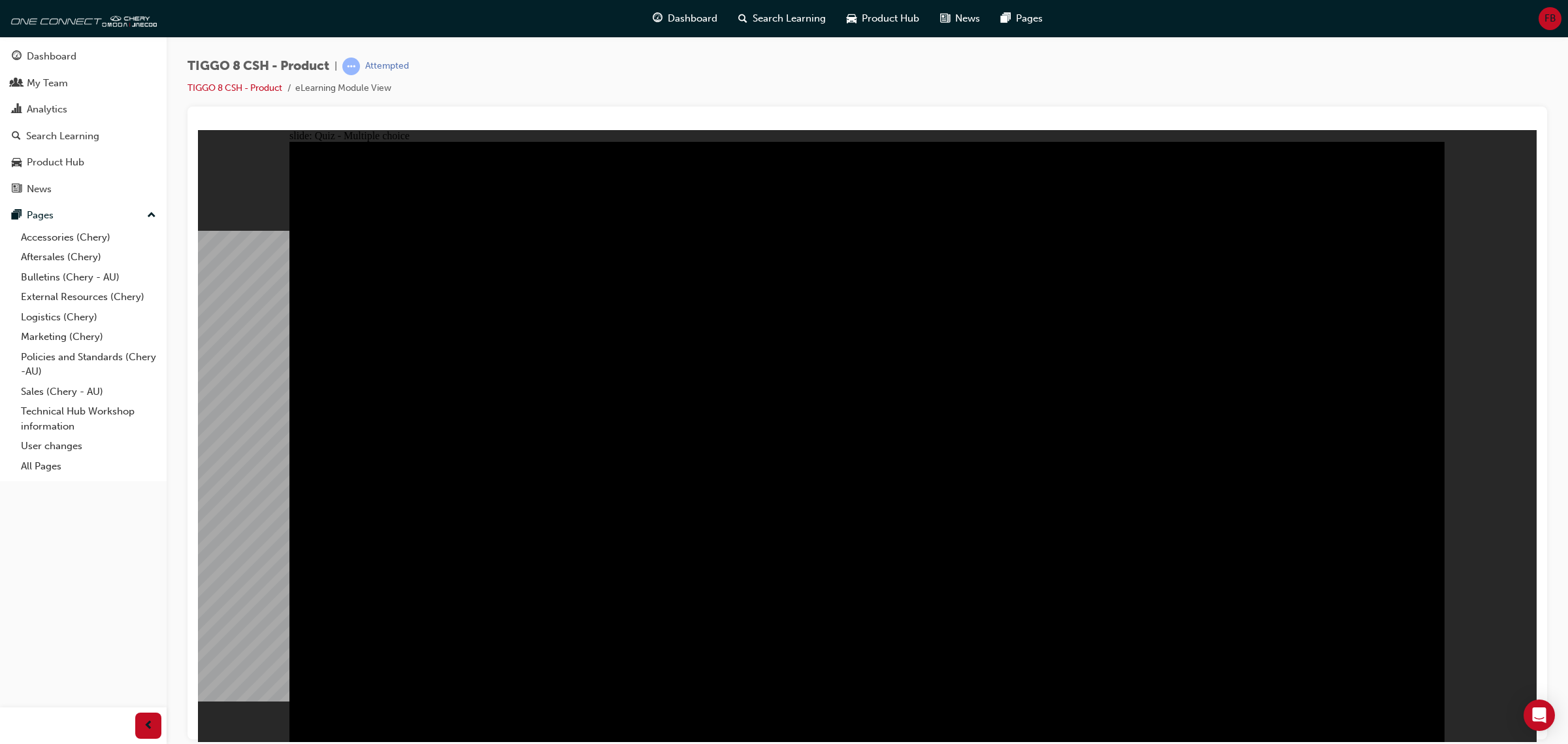
checkbox input "true"
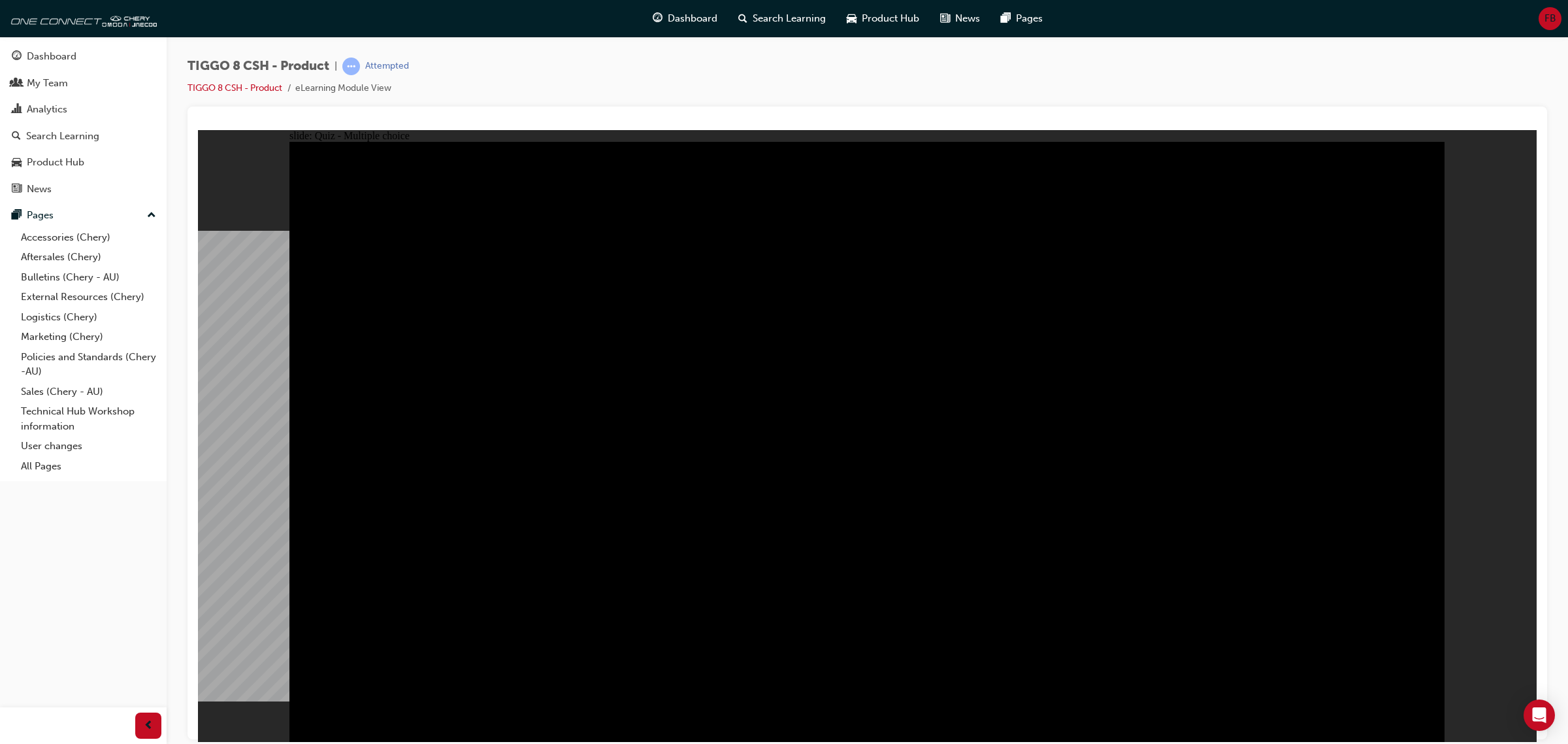
checkbox input "true"
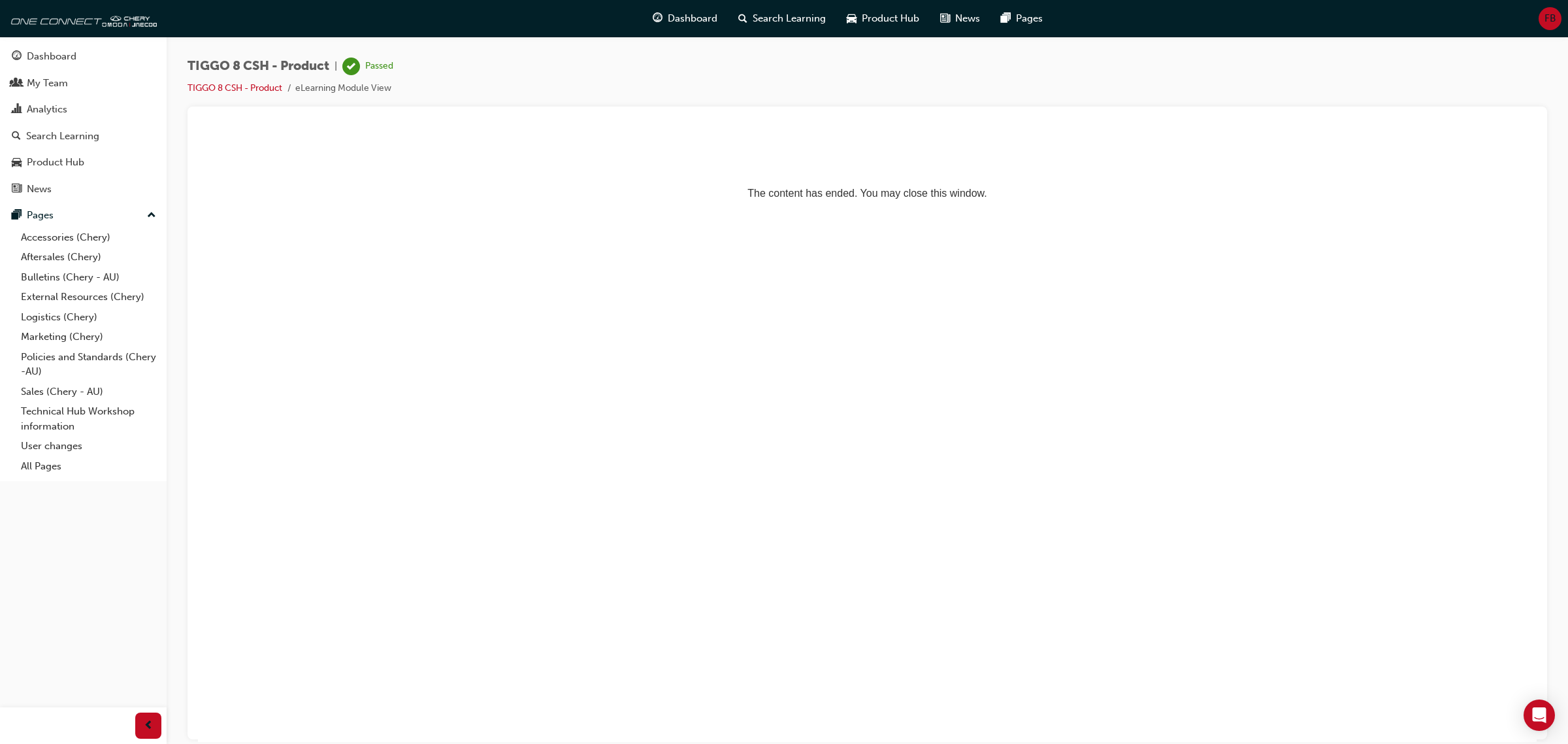
click at [1546, 19] on span "FB" at bounding box center [1550, 18] width 12 height 15
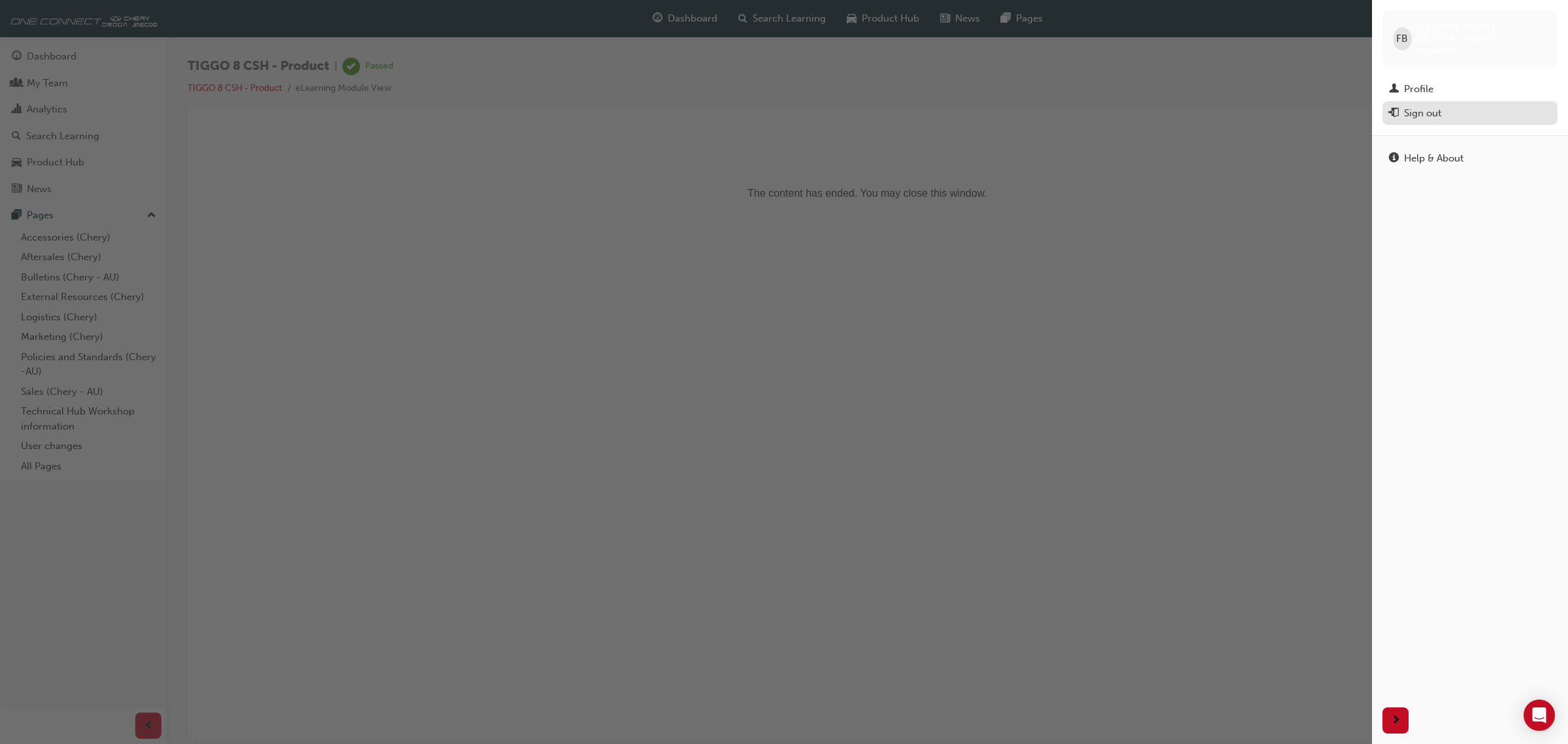
click at [1436, 106] on div "Sign out" at bounding box center [1423, 113] width 37 height 15
